Goal: Register for event/course

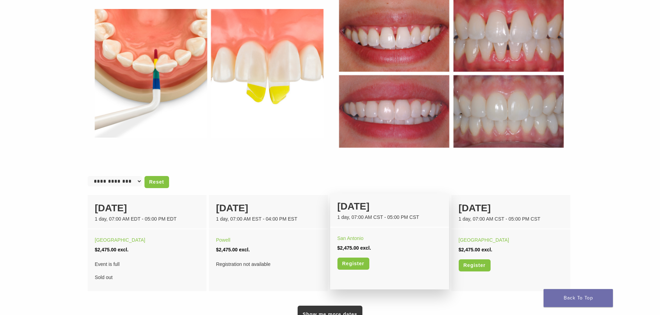
scroll to position [312, 0]
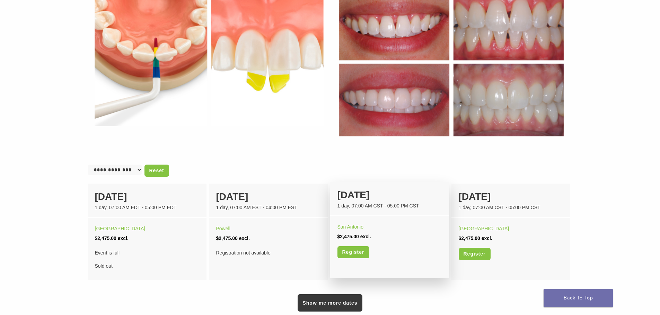
click at [389, 214] on div "23 January 1 day, 07:00 AM CST - 05:00 PM CST" at bounding box center [389, 199] width 119 height 34
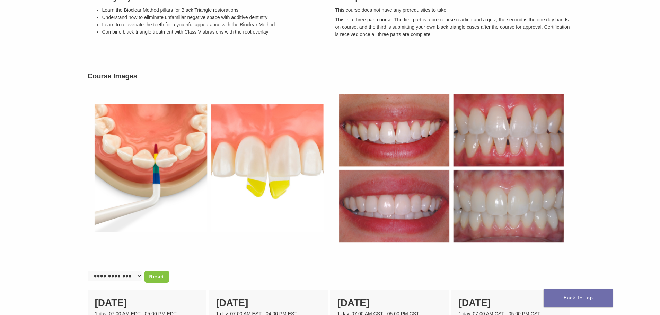
scroll to position [277, 0]
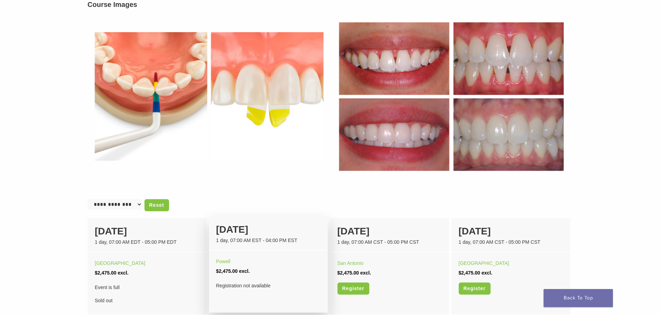
click at [225, 258] on div "Powell" at bounding box center [268, 262] width 104 height 10
click at [225, 263] on link "Powell" at bounding box center [223, 262] width 14 height 6
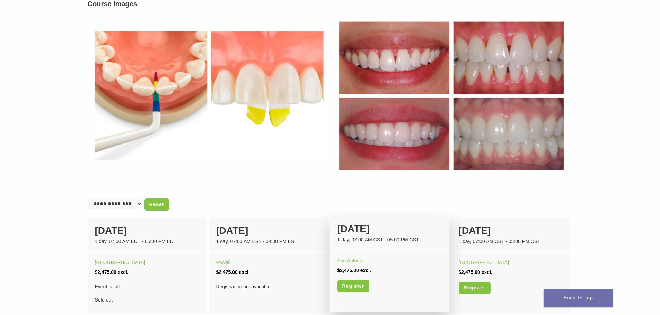
scroll to position [312, 0]
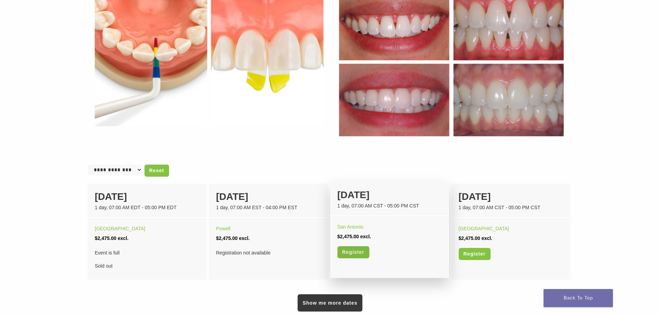
click at [367, 257] on link "Register" at bounding box center [353, 253] width 32 height 12
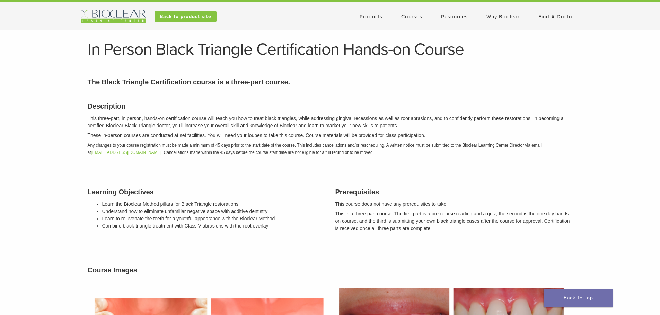
scroll to position [0, 0]
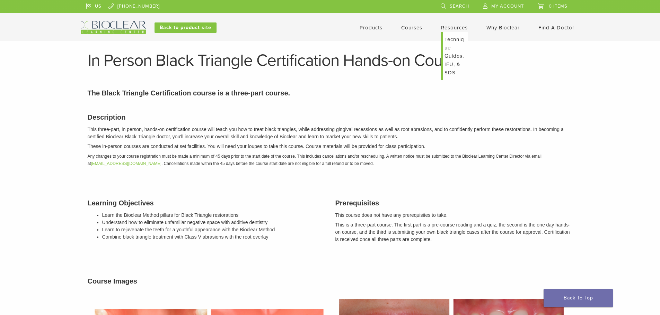
click at [451, 27] on link "Resources" at bounding box center [454, 28] width 27 height 6
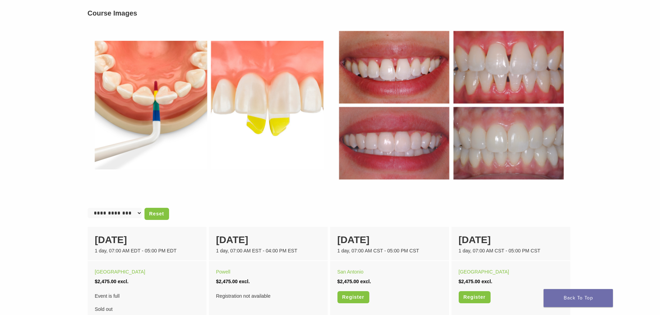
scroll to position [346, 0]
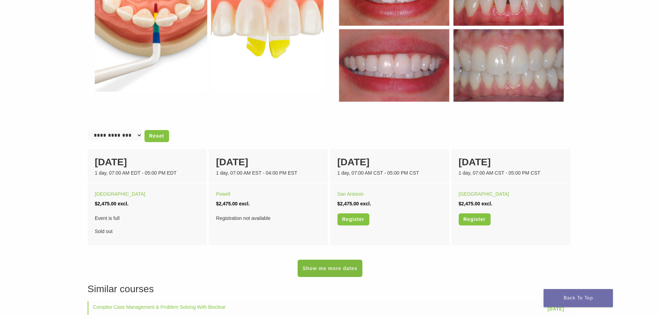
click at [323, 272] on link "Show me more dates" at bounding box center [329, 268] width 64 height 17
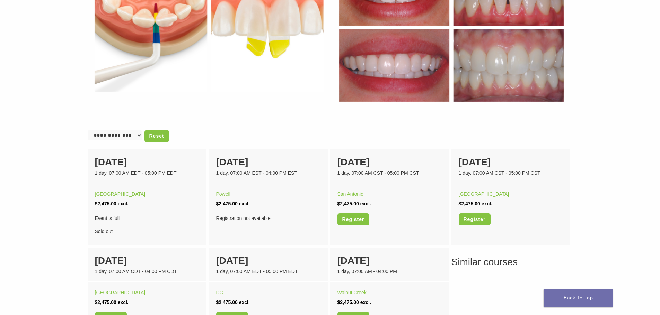
scroll to position [381, 0]
